Goal: Check status: Check status

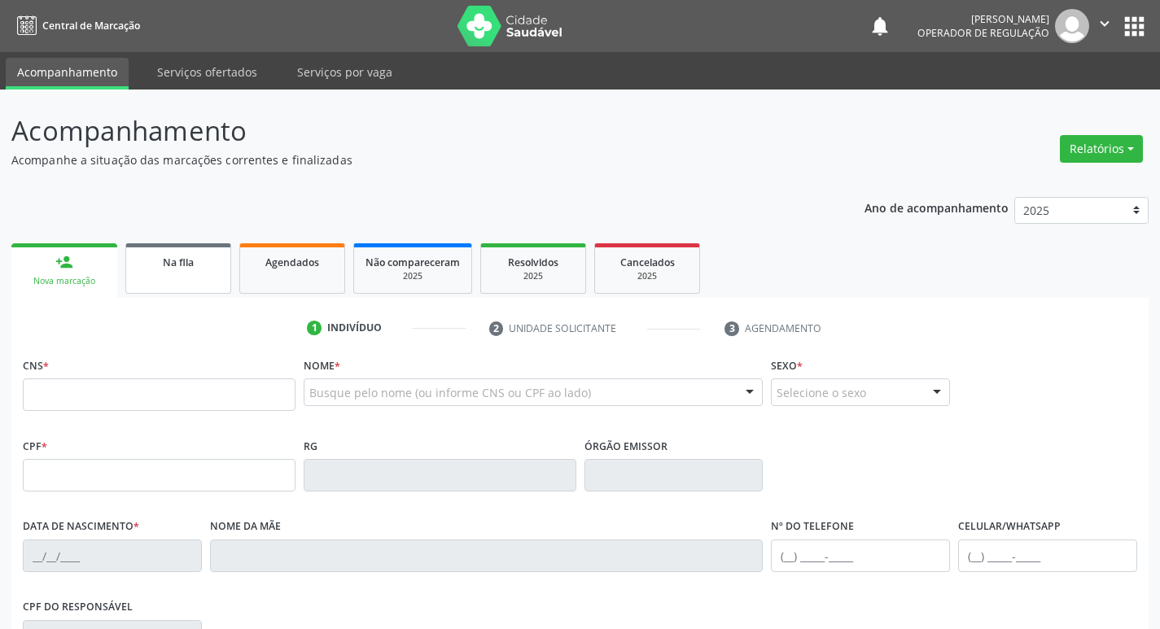
click at [143, 271] on link "Na fila" at bounding box center [178, 268] width 106 height 50
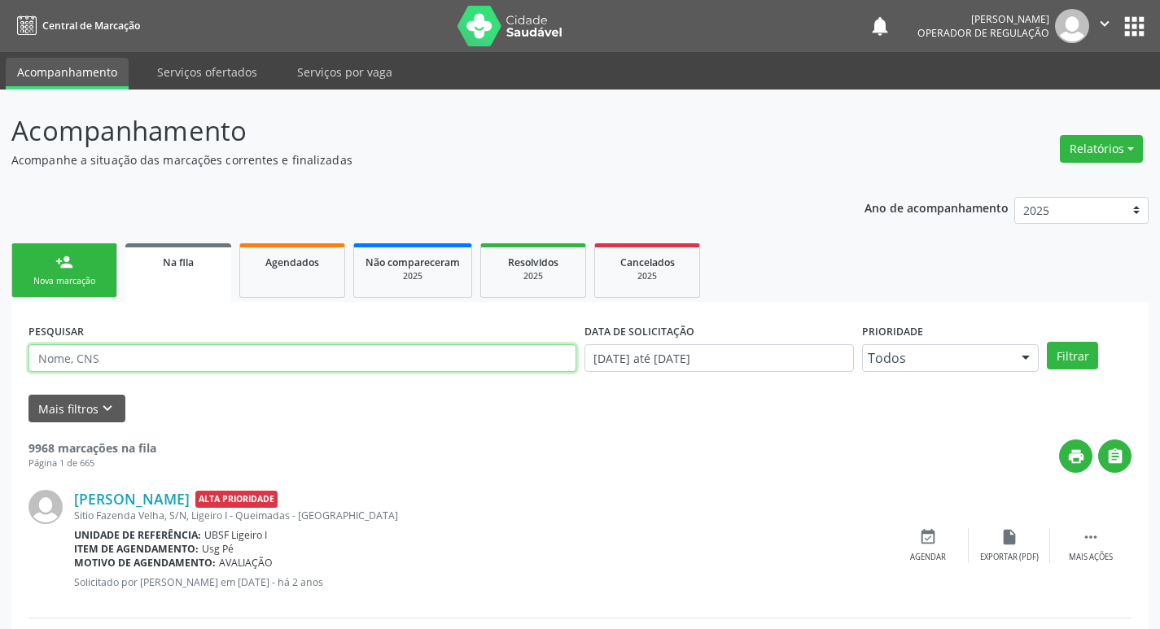
click at [246, 352] on input "text" at bounding box center [302, 358] width 548 height 28
type input "700003932532400"
click at [1047, 342] on button "Filtrar" at bounding box center [1072, 356] width 51 height 28
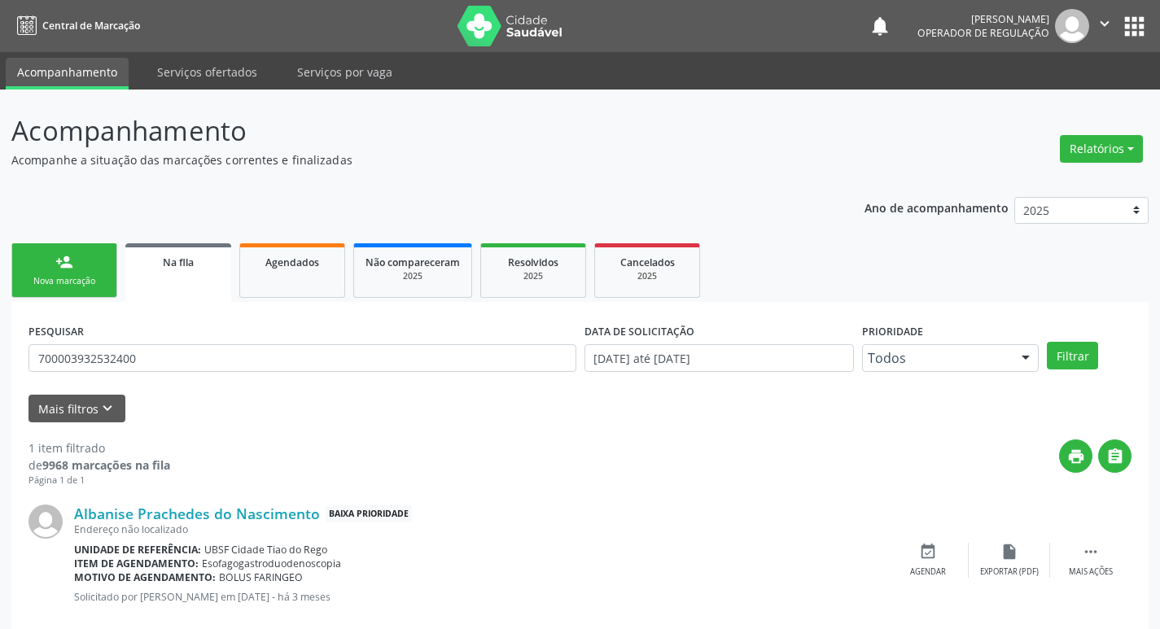
scroll to position [32, 0]
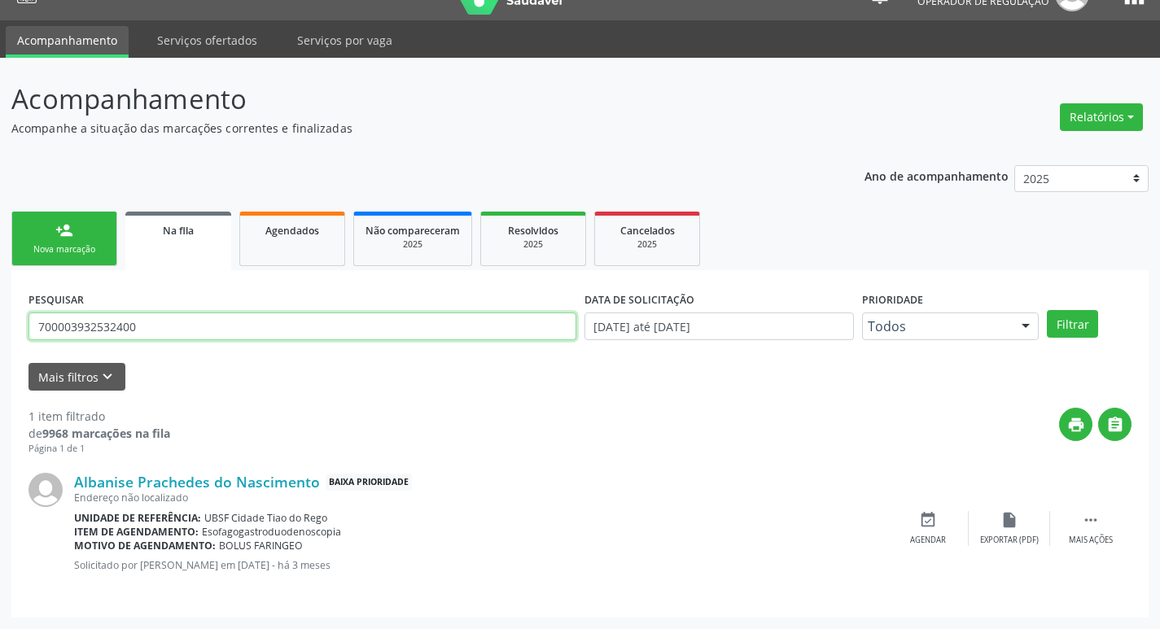
click at [133, 334] on input "700003932532400" at bounding box center [302, 326] width 548 height 28
click at [292, 244] on link "Agendados" at bounding box center [292, 239] width 106 height 55
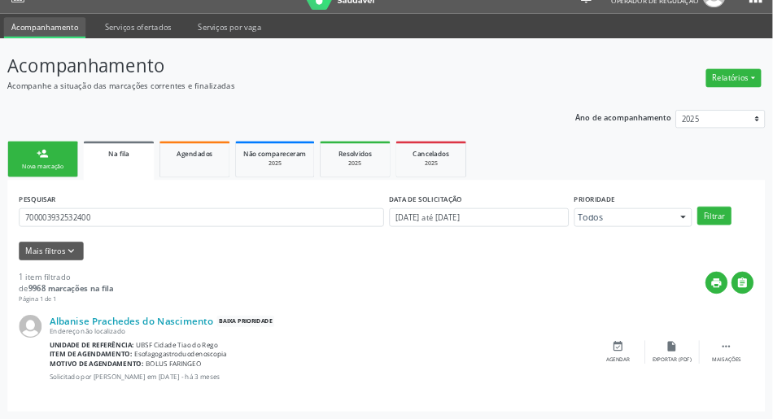
scroll to position [0, 0]
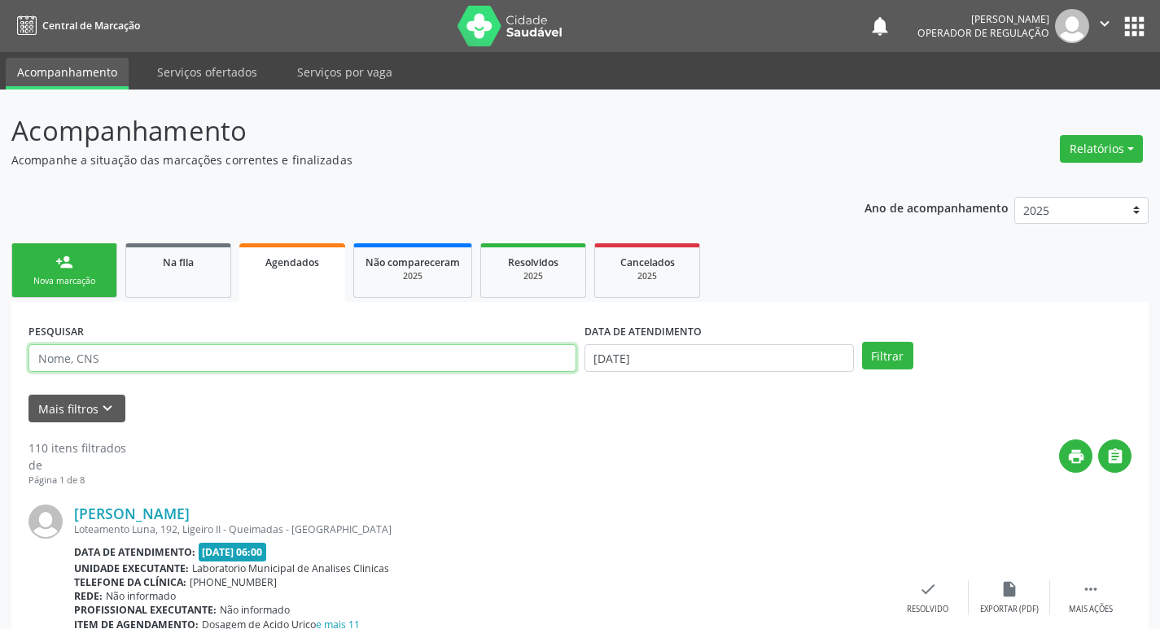
click at [228, 356] on input "text" at bounding box center [302, 358] width 548 height 28
paste input "700003932532400"
type input "700003932532400"
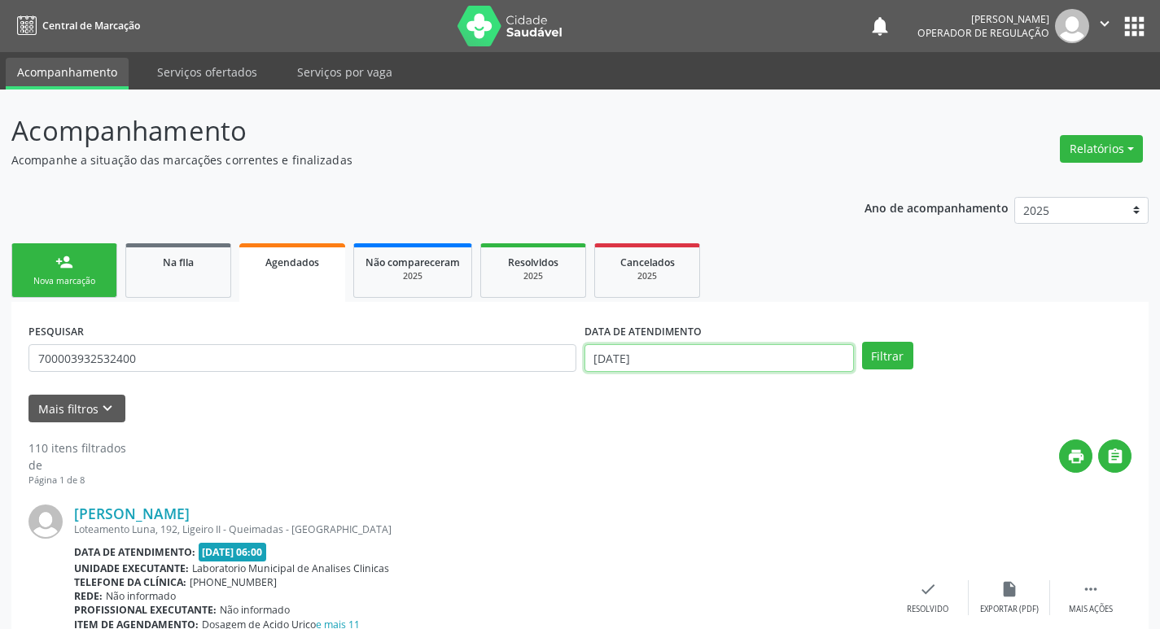
click at [623, 345] on input "[DATE]" at bounding box center [718, 358] width 269 height 28
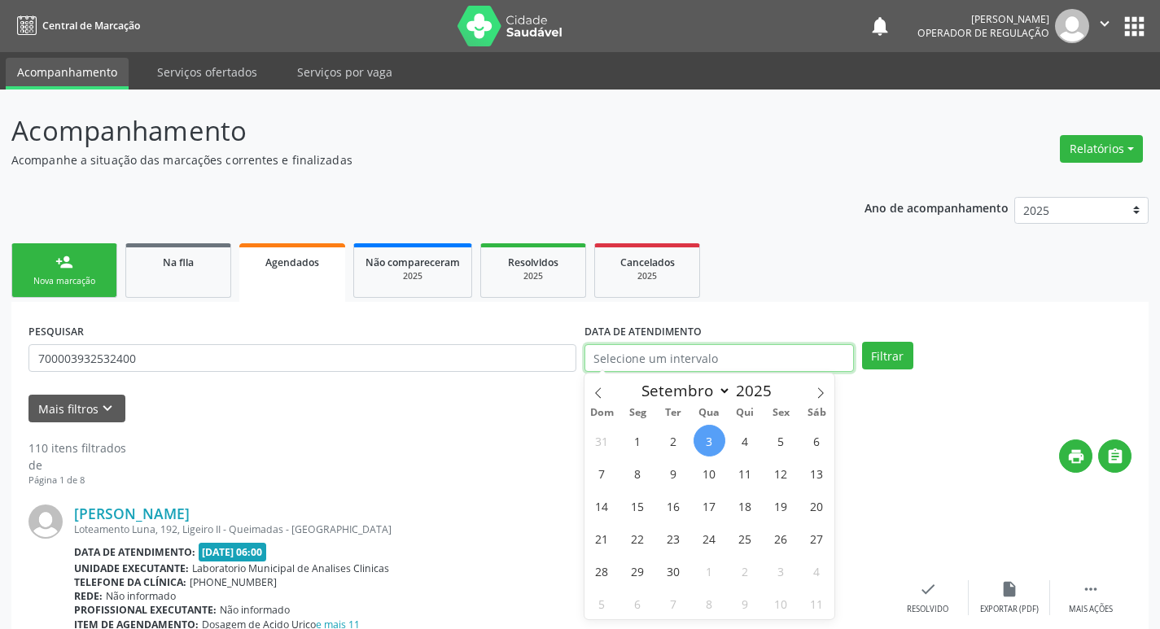
click at [862, 342] on button "Filtrar" at bounding box center [887, 356] width 51 height 28
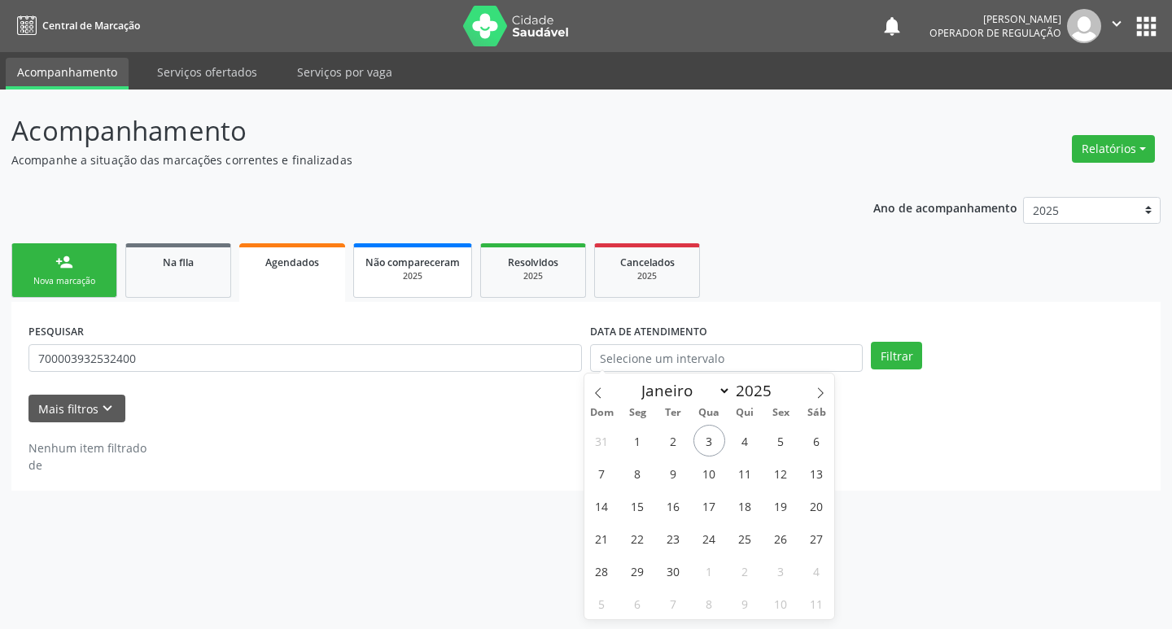
click at [435, 268] on span "Não compareceram" at bounding box center [412, 263] width 94 height 14
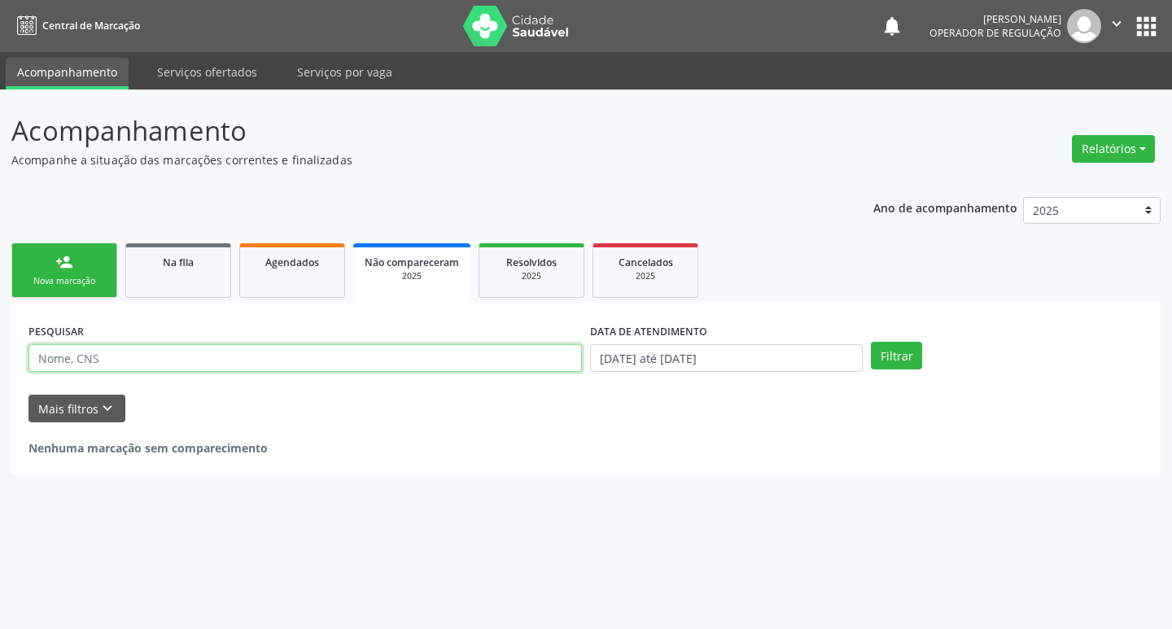
click at [252, 367] on input "text" at bounding box center [304, 358] width 553 height 28
paste input "700003932532400"
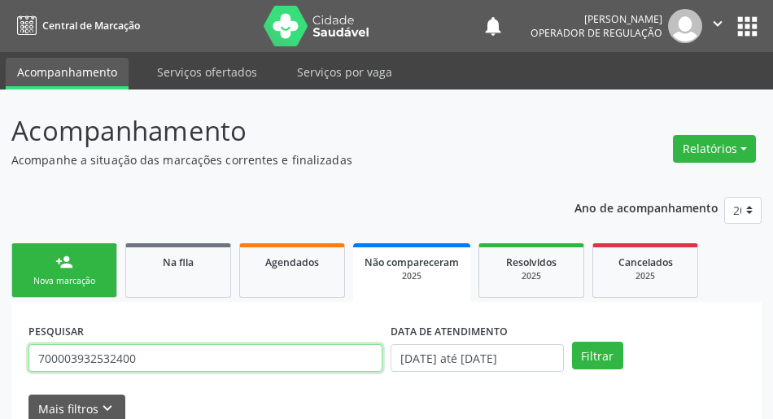
type input "700003932532400"
click at [572, 342] on button "Filtrar" at bounding box center [597, 356] width 51 height 28
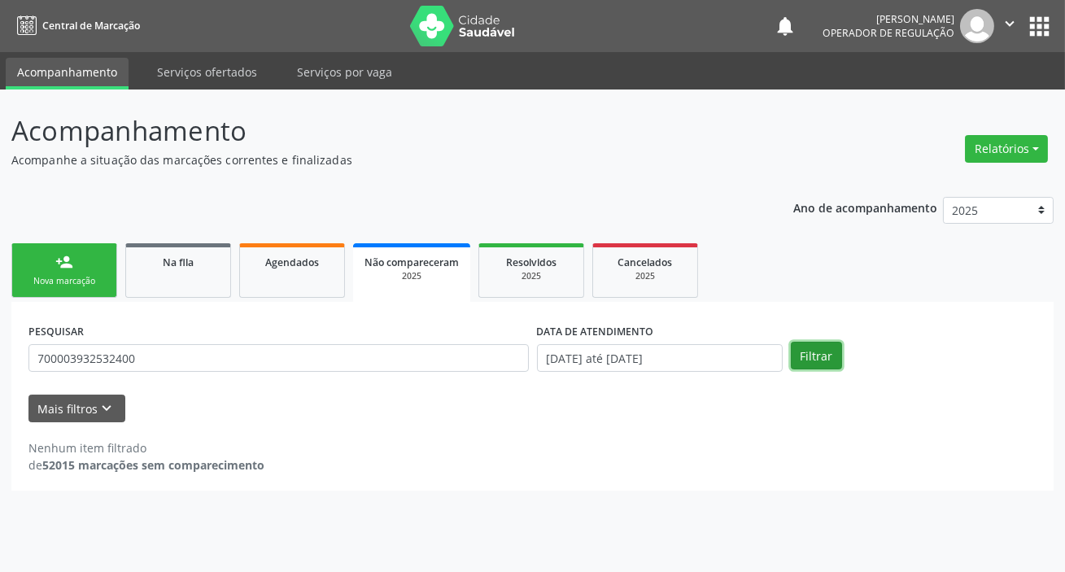
click at [813, 344] on button "Filtrar" at bounding box center [816, 356] width 51 height 28
